Goal: Transaction & Acquisition: Subscribe to service/newsletter

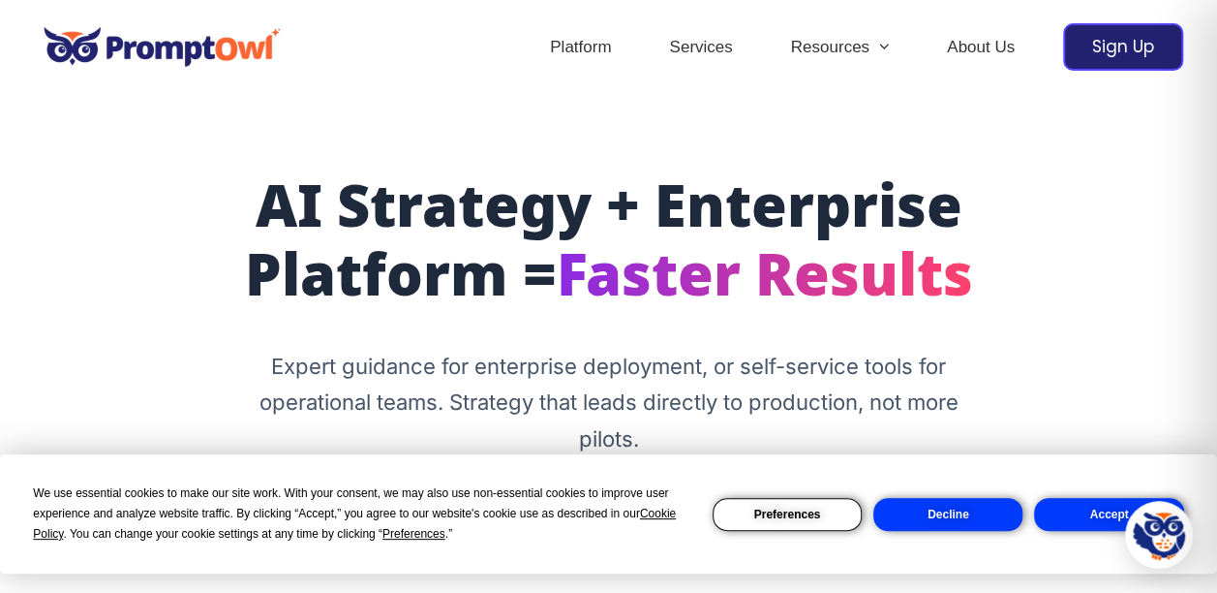
click at [920, 511] on button "Decline" at bounding box center [947, 514] width 149 height 33
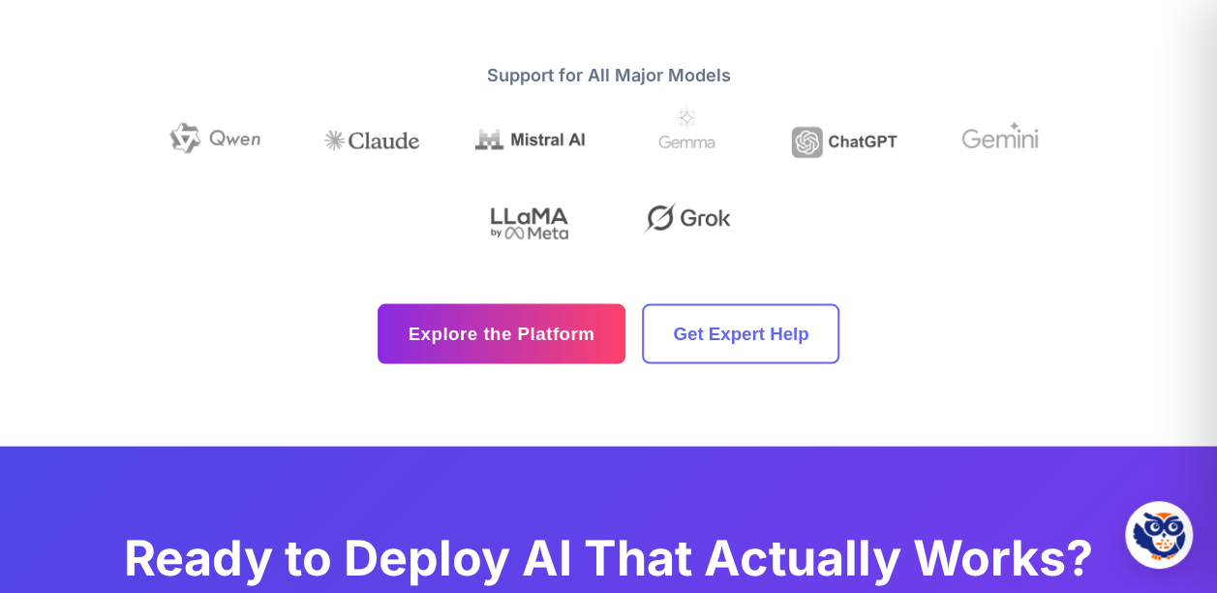
scroll to position [5518, 0]
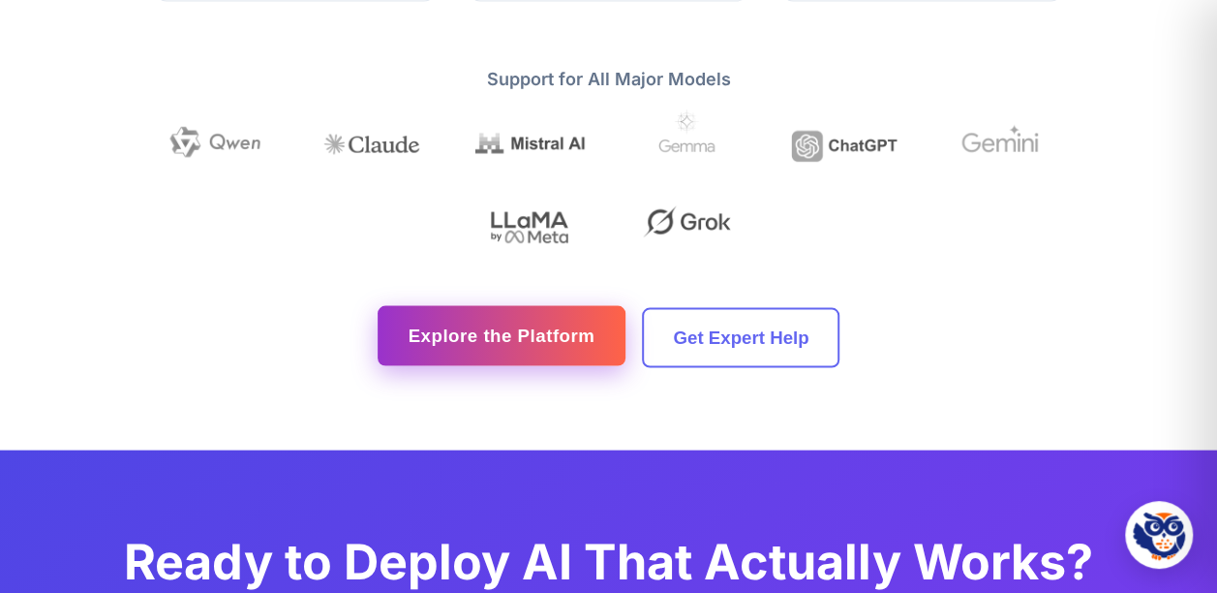
click at [503, 366] on link "Explore the Platform" at bounding box center [502, 336] width 249 height 60
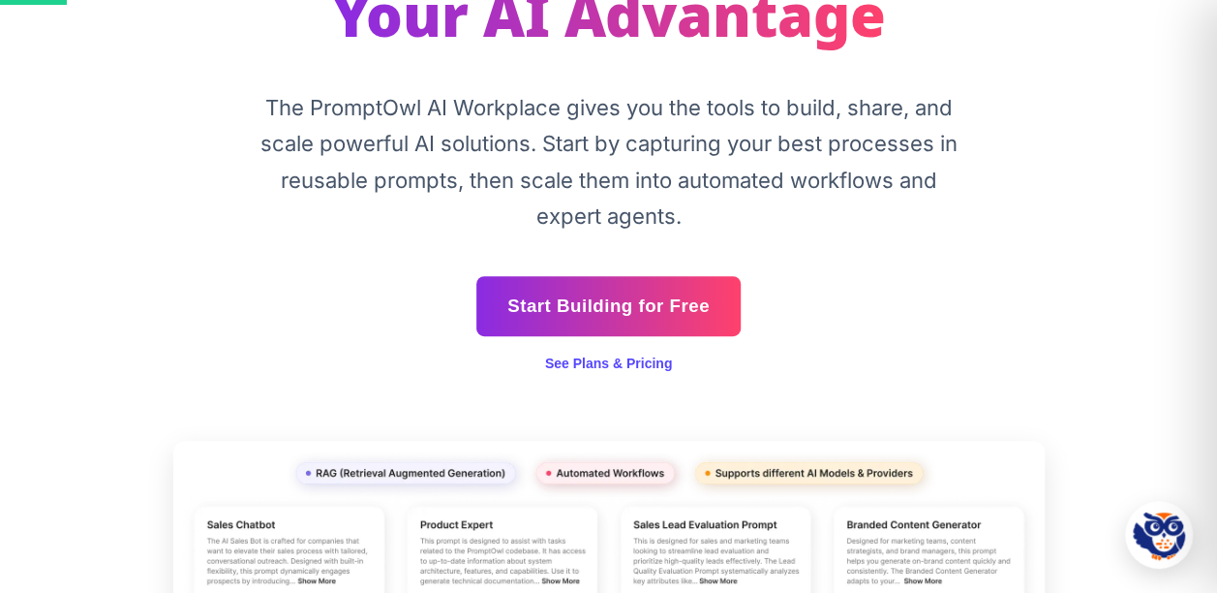
scroll to position [387, 0]
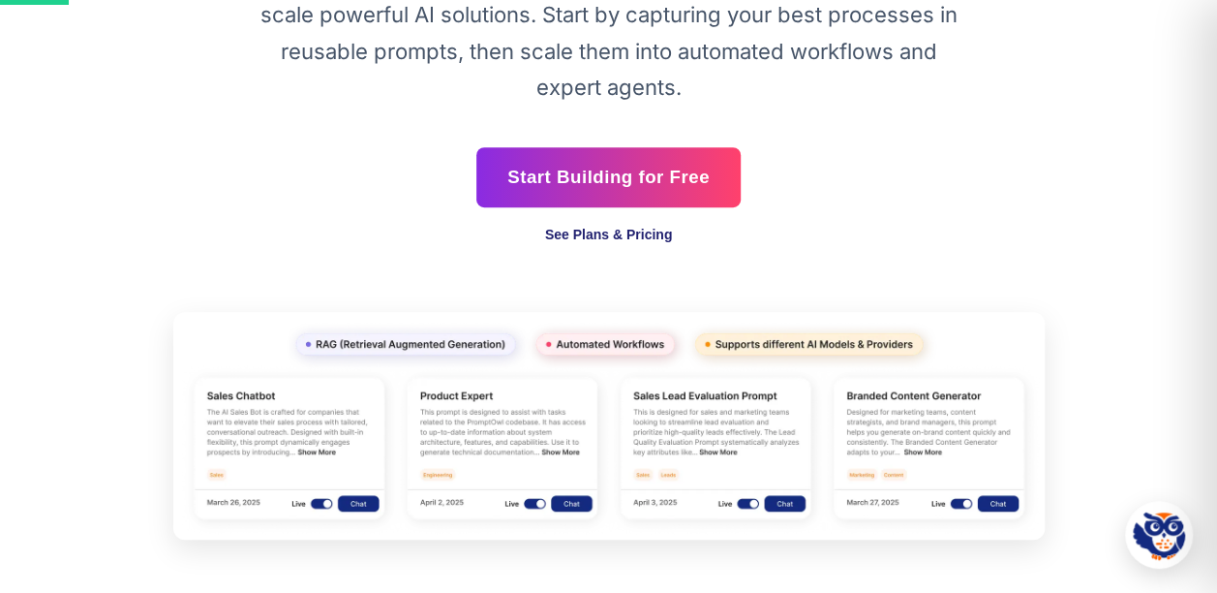
click at [591, 231] on link "See Plans & Pricing" at bounding box center [609, 234] width 128 height 15
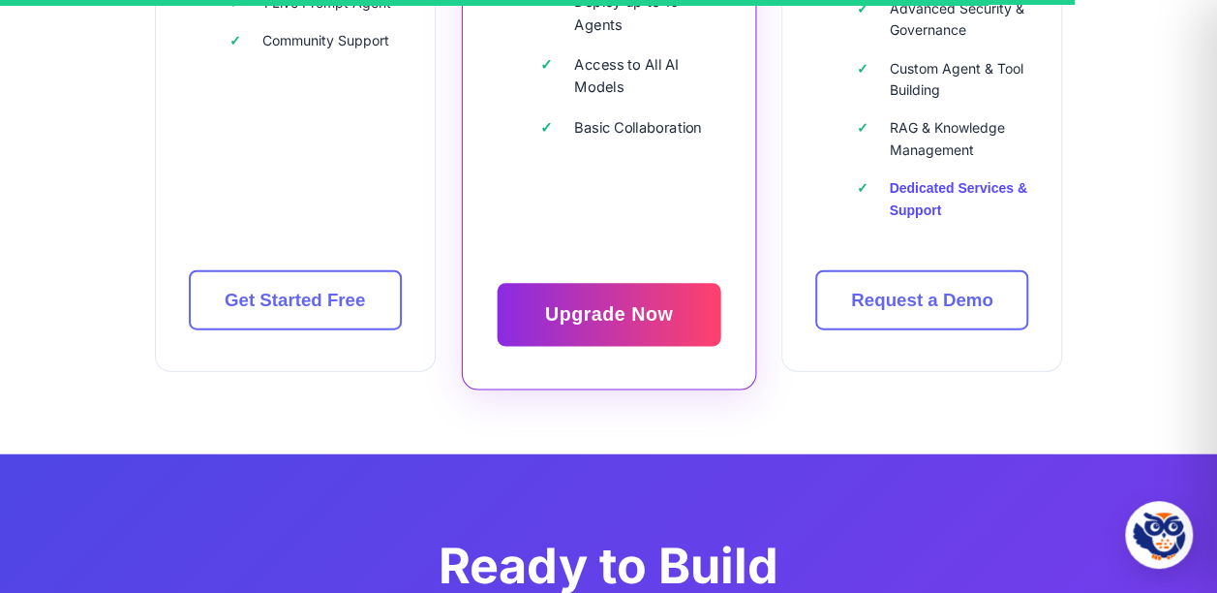
scroll to position [5850, 0]
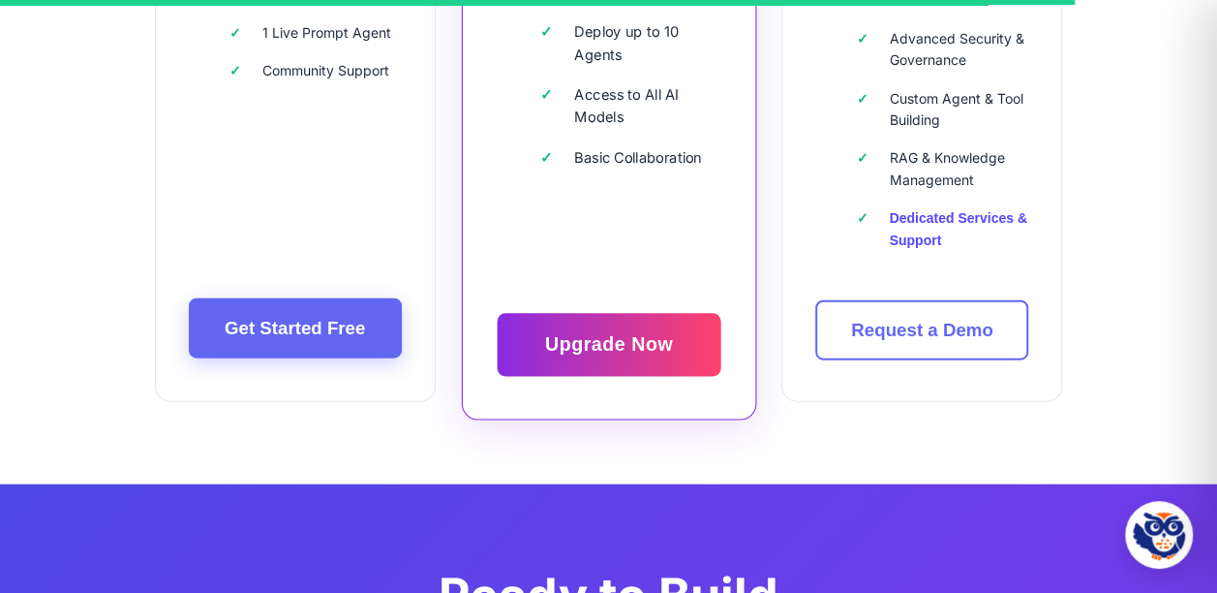
click at [275, 323] on link "Get Started Free" at bounding box center [295, 328] width 213 height 60
